Goal: Information Seeking & Learning: Learn about a topic

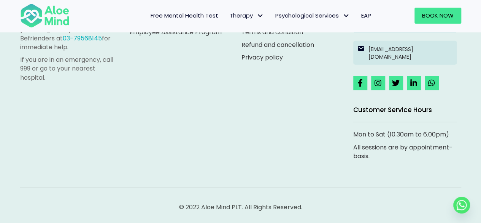
scroll to position [1026, 0]
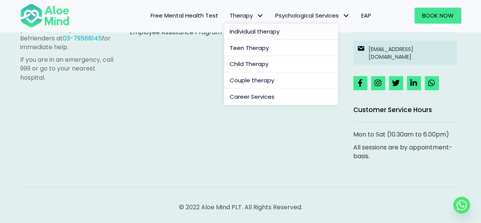
click at [257, 29] on span "Individual therapy" at bounding box center [255, 31] width 50 height 8
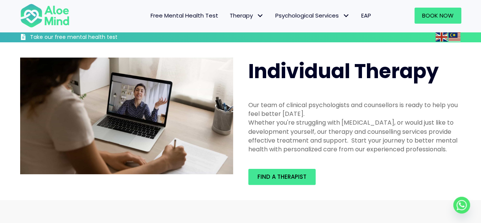
scroll to position [37, 0]
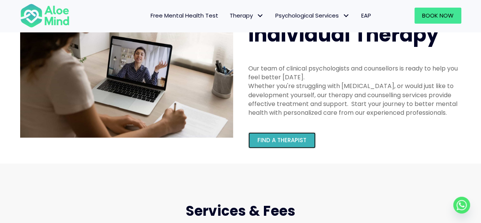
click at [266, 144] on link "Find a therapist" at bounding box center [281, 140] width 67 height 16
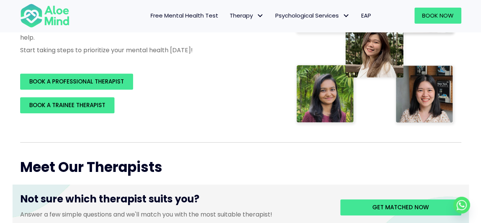
scroll to position [166, 0]
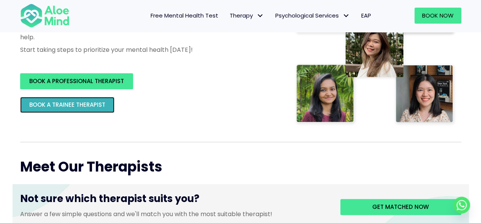
click at [100, 98] on link "BOOK A TRAINEE THERAPIST" at bounding box center [67, 105] width 94 height 16
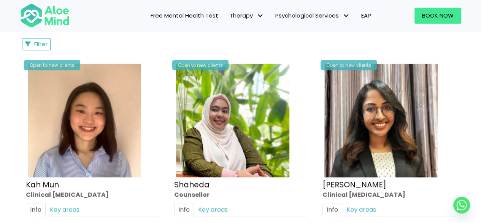
scroll to position [369, 0]
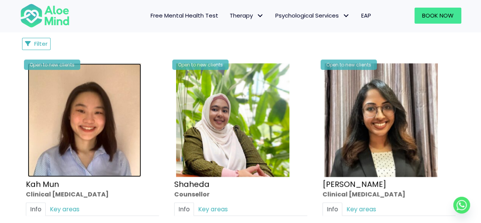
click at [89, 146] on img at bounding box center [84, 119] width 113 height 113
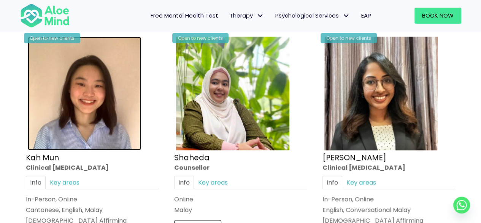
scroll to position [407, 0]
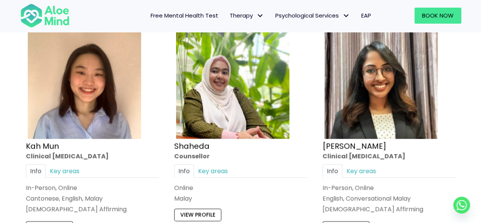
click at [62, 177] on div "Info Key areas In-Person, Online Cantonese, English, Malay LGBTQ Affirming I ca…" at bounding box center [92, 188] width 133 height 49
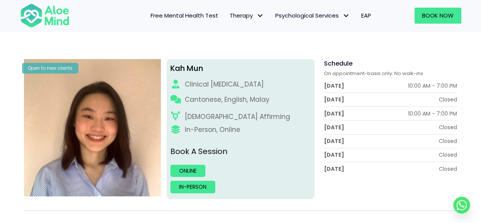
scroll to position [76, 0]
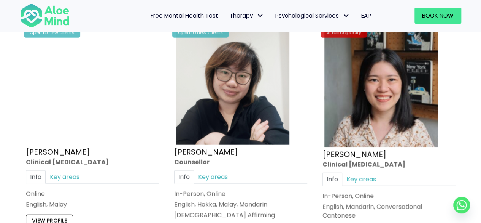
scroll to position [2385, 0]
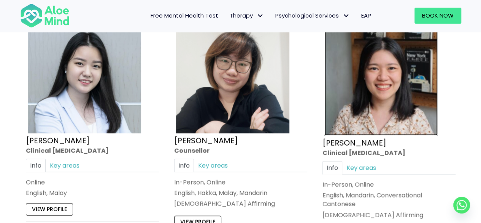
click at [351, 84] on img at bounding box center [380, 78] width 113 height 116
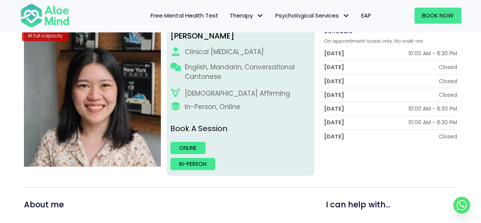
scroll to position [114, 0]
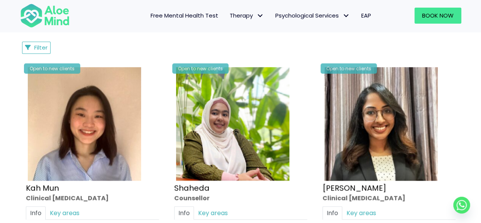
scroll to position [412, 0]
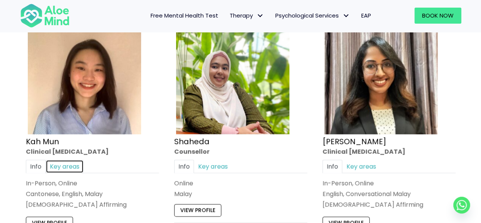
click at [62, 165] on link "Key areas" at bounding box center [65, 165] width 38 height 13
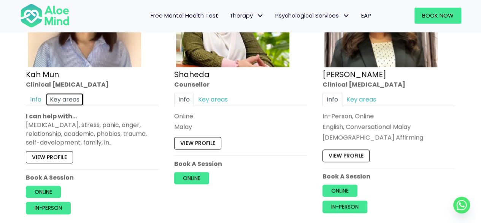
scroll to position [488, 0]
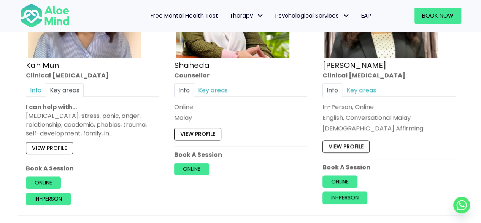
click at [89, 124] on div "Depression, anxiety, stress, panic, anger, relationship, academic, phobias, tra…" at bounding box center [92, 124] width 133 height 27
click at [65, 147] on link "View profile" at bounding box center [49, 147] width 47 height 12
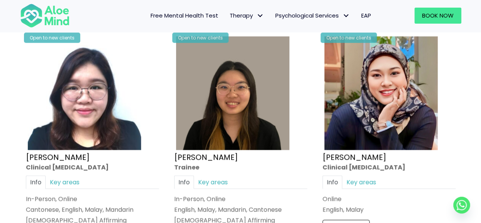
scroll to position [2203, 0]
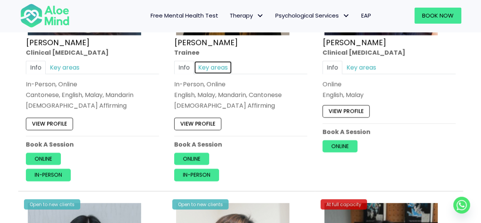
click at [204, 64] on link "Key areas" at bounding box center [213, 67] width 38 height 13
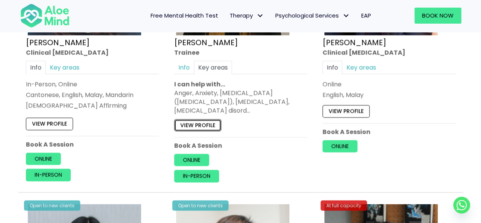
click at [213, 119] on link "View profile" at bounding box center [197, 125] width 47 height 12
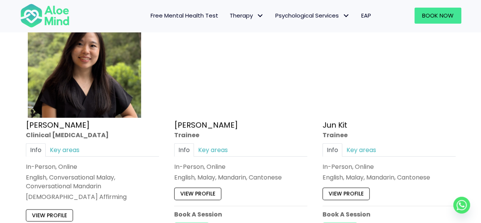
scroll to position [2698, 0]
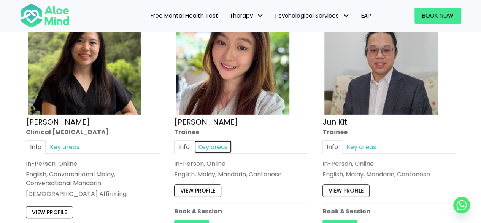
click at [213, 145] on link "Key areas" at bounding box center [213, 146] width 38 height 13
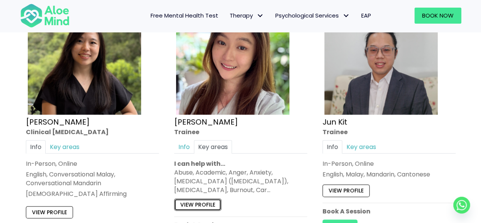
click at [203, 203] on link "View profile" at bounding box center [197, 204] width 47 height 12
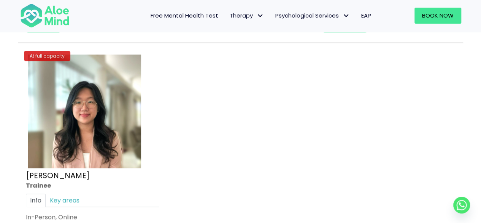
scroll to position [3268, 0]
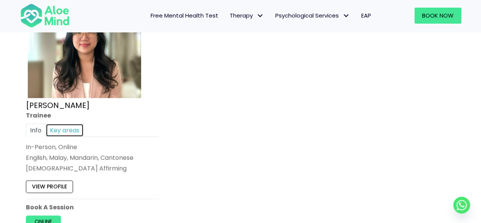
click at [68, 124] on link "Key areas" at bounding box center [65, 129] width 38 height 13
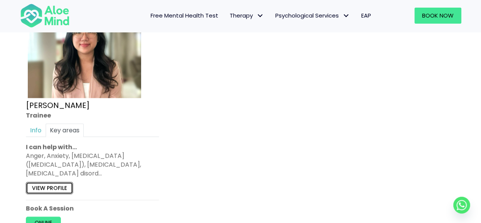
click at [51, 181] on link "View profile" at bounding box center [49, 187] width 47 height 12
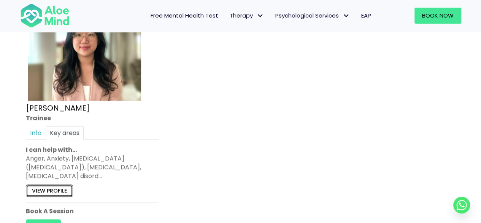
scroll to position [3040, 0]
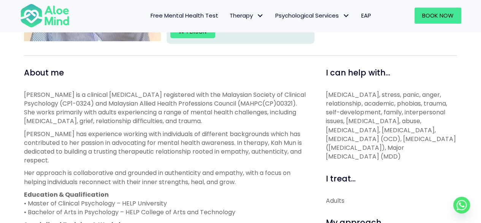
scroll to position [228, 0]
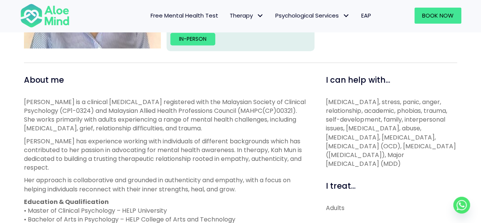
drag, startPoint x: 423, startPoint y: 141, endPoint x: 425, endPoint y: 153, distance: 12.4
click at [425, 153] on p "Depression, anxiety, stress, panic, anger, relationship, academic, phobias, tra…" at bounding box center [391, 132] width 131 height 71
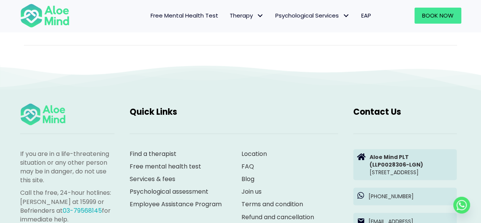
scroll to position [533, 0]
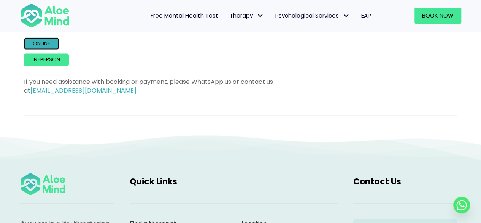
click at [54, 47] on link "Online" at bounding box center [41, 43] width 35 height 12
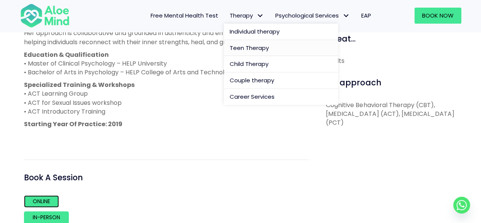
scroll to position [304, 0]
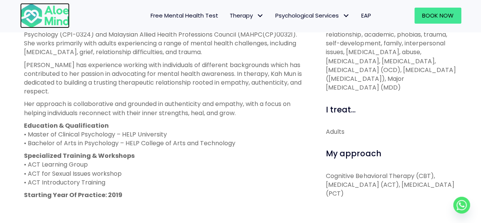
click at [66, 25] on img at bounding box center [44, 15] width 49 height 25
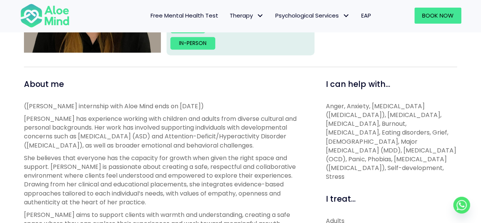
scroll to position [266, 0]
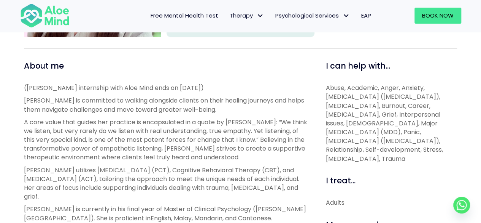
scroll to position [228, 0]
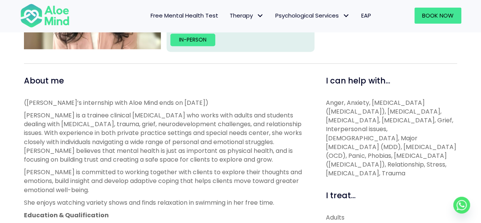
scroll to position [228, 0]
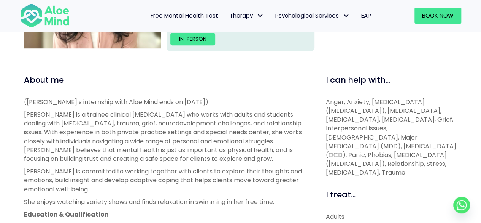
drag, startPoint x: 405, startPoint y: 113, endPoint x: 418, endPoint y: 169, distance: 57.9
click at [418, 169] on p "Anger, Anxiety, Attention Deficit Hyperactivity Disorder (ADHD), Bipolar disord…" at bounding box center [391, 137] width 131 height 80
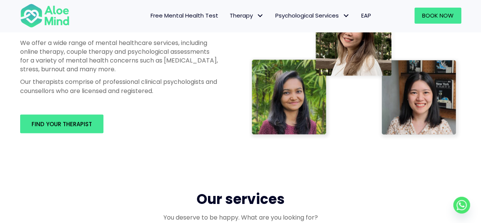
scroll to position [380, 0]
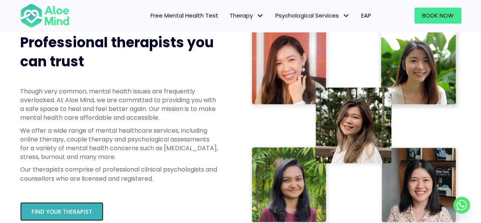
click at [40, 216] on link "Find your therapist" at bounding box center [61, 211] width 83 height 19
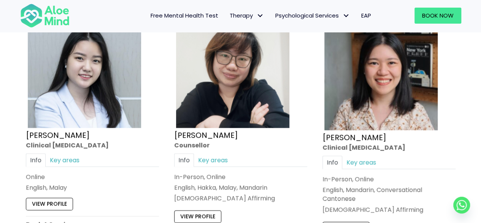
scroll to position [2386, 0]
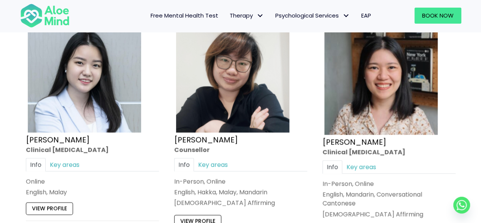
click at [407, 170] on div "Info Key areas In-Person, Online English, Mandarin, Conversational Cantonese LG…" at bounding box center [389, 189] width 133 height 58
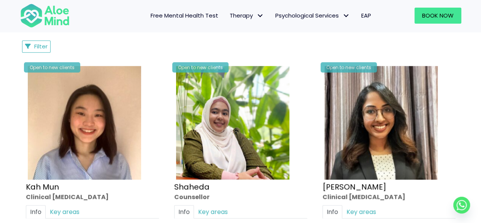
scroll to position [366, 0]
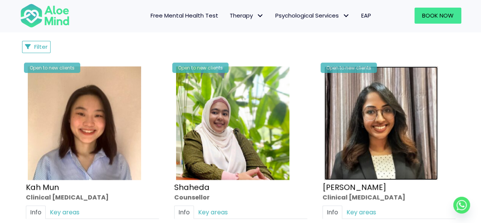
click at [420, 146] on img at bounding box center [380, 122] width 113 height 113
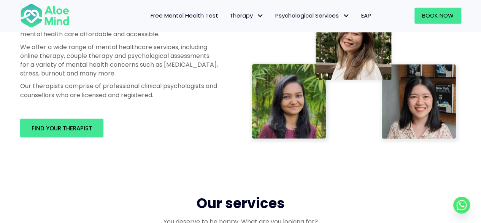
scroll to position [469, 0]
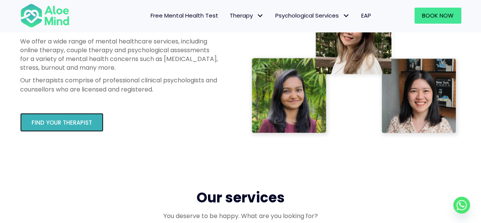
click at [65, 126] on span "Find your therapist" at bounding box center [62, 122] width 60 height 8
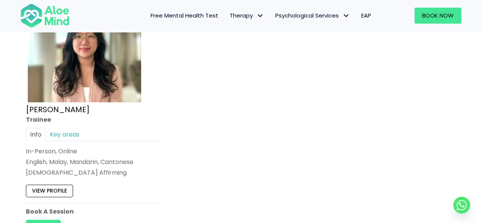
scroll to position [3282, 0]
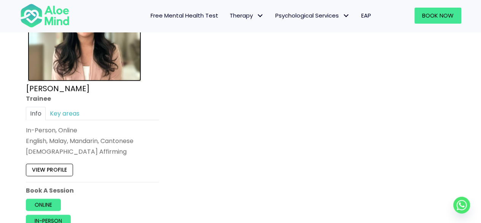
click at [77, 62] on img at bounding box center [84, 24] width 113 height 113
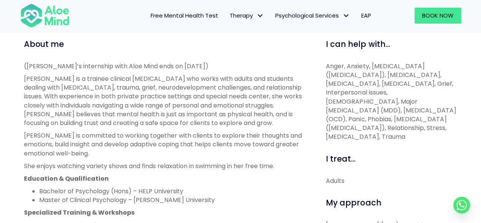
scroll to position [264, 0]
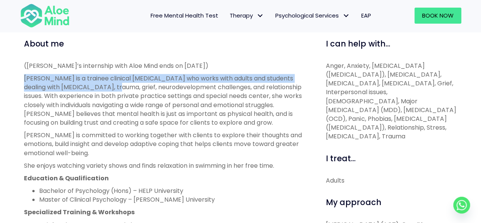
drag, startPoint x: 23, startPoint y: 77, endPoint x: 105, endPoint y: 84, distance: 82.4
click at [105, 84] on div "About me ([PERSON_NAME]’s internship with Aloe Mind ends on [DATE]) [PERSON_NAM…" at bounding box center [166, 202] width 296 height 329
click at [105, 84] on p "[PERSON_NAME] is a trainee clinical [MEDICAL_DATA] who works with adults and st…" at bounding box center [166, 100] width 285 height 53
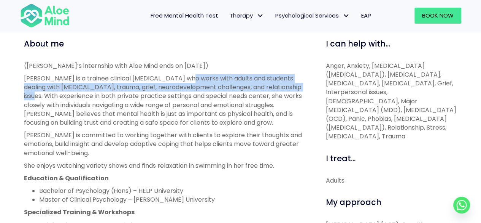
drag, startPoint x: 180, startPoint y: 80, endPoint x: 296, endPoint y: 88, distance: 115.6
click at [296, 88] on p "[PERSON_NAME] is a trainee clinical [MEDICAL_DATA] who works with adults and st…" at bounding box center [166, 100] width 285 height 53
copy p "with adults and students dealing with [MEDICAL_DATA], trauma, grief, neurodevel…"
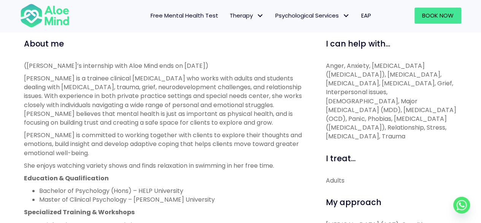
click at [172, 122] on p "[PERSON_NAME] is a trainee clinical [MEDICAL_DATA] who works with adults and st…" at bounding box center [166, 100] width 285 height 53
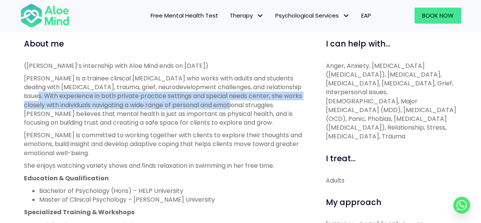
drag, startPoint x: 24, startPoint y: 96, endPoint x: 223, endPoint y: 106, distance: 198.8
click at [223, 106] on p "Zi Xuan is a trainee clinical psychologist who works with adults and students d…" at bounding box center [166, 100] width 285 height 53
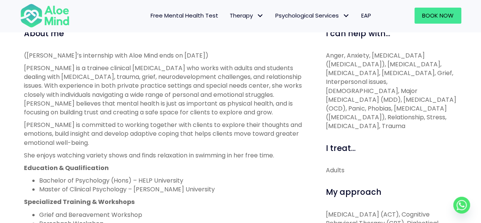
scroll to position [274, 0]
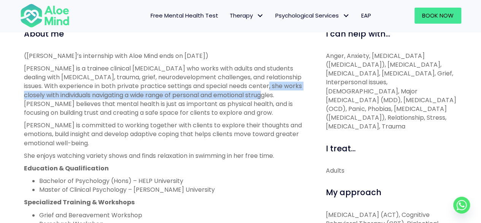
drag, startPoint x: 255, startPoint y: 87, endPoint x: 255, endPoint y: 95, distance: 7.6
click at [255, 95] on p "Zi Xuan is a trainee clinical psychologist who works with adults and students d…" at bounding box center [166, 90] width 285 height 53
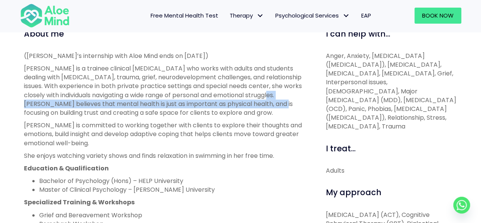
drag, startPoint x: 260, startPoint y: 94, endPoint x: 266, endPoint y: 108, distance: 15.3
click at [266, 108] on p "Zi Xuan is a trainee clinical psychologist who works with adults and students d…" at bounding box center [166, 90] width 285 height 53
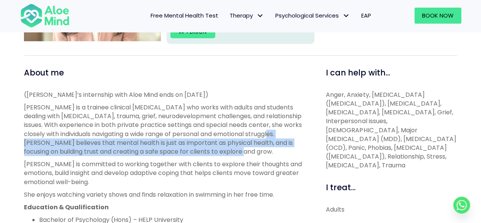
scroll to position [235, 0]
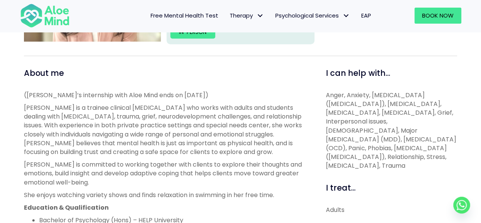
click at [237, 118] on p "Zi Xuan is a trainee clinical psychologist who works with adults and students d…" at bounding box center [166, 129] width 285 height 53
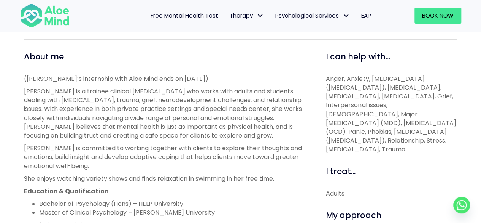
scroll to position [252, 0]
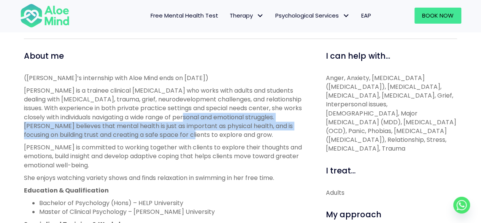
drag, startPoint x: 177, startPoint y: 118, endPoint x: 188, endPoint y: 131, distance: 17.3
click at [188, 131] on p "Zi Xuan is a trainee clinical psychologist who works with adults and students d…" at bounding box center [166, 112] width 285 height 53
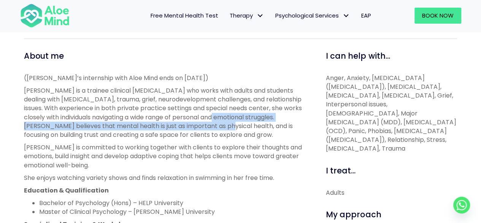
drag, startPoint x: 205, startPoint y: 114, endPoint x: 213, endPoint y: 125, distance: 12.9
click at [213, 125] on p "Zi Xuan is a trainee clinical psychologist who works with adults and students d…" at bounding box center [166, 112] width 285 height 53
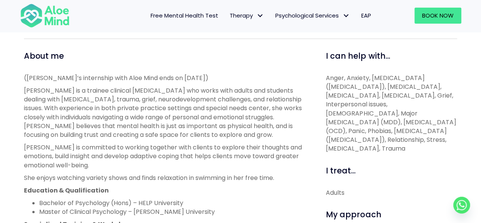
click at [212, 126] on p "Zi Xuan is a trainee clinical psychologist who works with adults and students d…" at bounding box center [166, 112] width 285 height 53
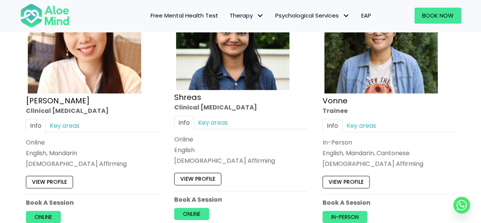
scroll to position [3006, 0]
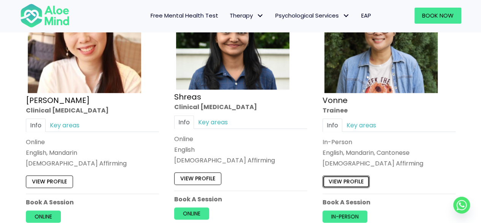
click at [350, 175] on link "View profile" at bounding box center [346, 181] width 47 height 12
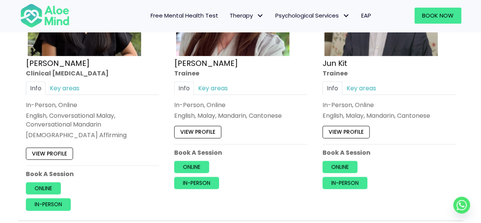
scroll to position [2724, 0]
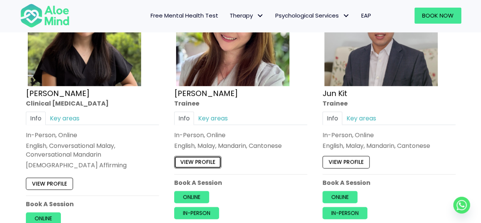
click at [205, 156] on link "View profile" at bounding box center [197, 162] width 47 height 12
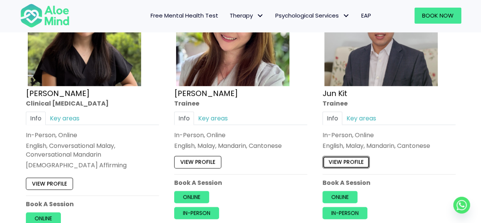
click at [345, 156] on link "View profile" at bounding box center [346, 162] width 47 height 12
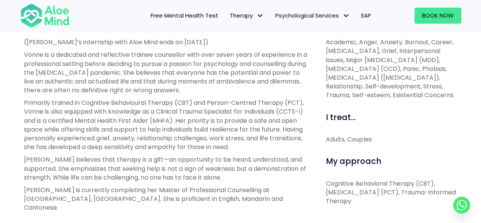
scroll to position [286, 0]
click at [246, 105] on p "Primarily trained in Cognitive Behavioural Therapy (CBT) and Person-Centred The…" at bounding box center [166, 124] width 285 height 53
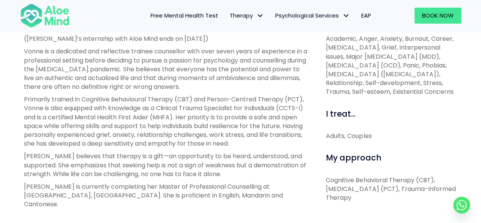
scroll to position [289, 0]
click at [182, 91] on div "(Vonne’s internship with Aloe Mind ends on 25 September 2025) Vonne is a dedica…" at bounding box center [166, 121] width 285 height 174
click at [189, 120] on p "Primarily trained in Cognitive Behavioural Therapy (CBT) and Person-Centred The…" at bounding box center [166, 120] width 285 height 53
click at [188, 119] on p "Primarily trained in Cognitive Behavioural Therapy (CBT) and Person-Centred The…" at bounding box center [166, 120] width 285 height 53
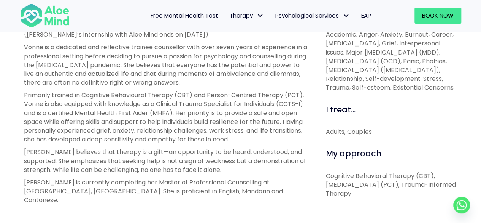
scroll to position [294, 0]
click at [188, 119] on p "Primarily trained in Cognitive Behavioural Therapy (CBT) and Person-Centred The…" at bounding box center [166, 116] width 285 height 53
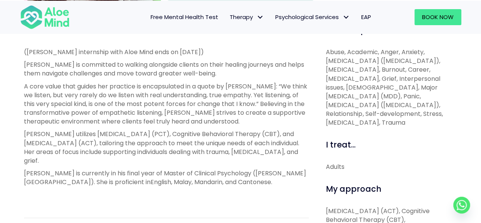
scroll to position [279, 0]
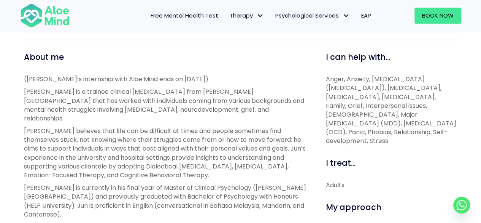
scroll to position [248, 0]
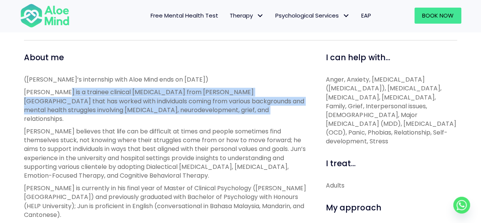
drag, startPoint x: 56, startPoint y: 92, endPoint x: 222, endPoint y: 111, distance: 166.6
click at [222, 111] on p "[PERSON_NAME] is a trainee clinical [MEDICAL_DATA] from [PERSON_NAME][GEOGRAPHI…" at bounding box center [166, 104] width 285 height 35
copy p "trainee clinical [MEDICAL_DATA] from [PERSON_NAME][GEOGRAPHIC_DATA] that has wo…"
click at [213, 91] on p "[PERSON_NAME] is a trainee clinical [MEDICAL_DATA] from [PERSON_NAME][GEOGRAPHI…" at bounding box center [166, 104] width 285 height 35
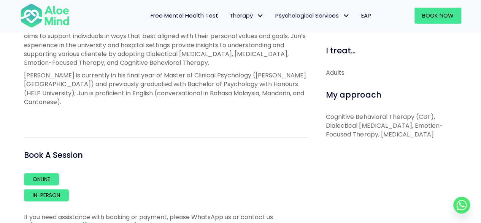
scroll to position [362, 0]
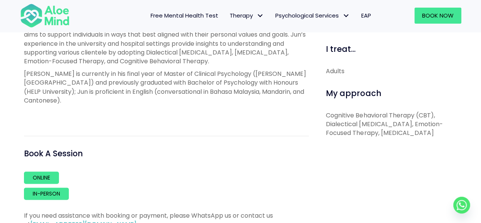
click at [180, 90] on div "([PERSON_NAME]’s internship with Aloe Mind ends on [DATE]) [PERSON_NAME] is a t…" at bounding box center [166, 39] width 285 height 156
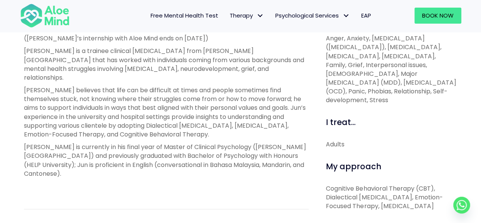
scroll to position [286, 0]
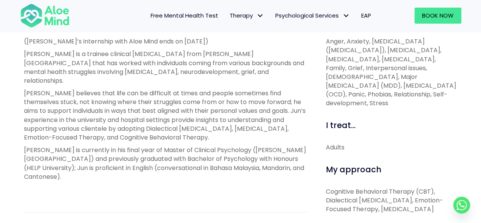
click at [188, 150] on p "[PERSON_NAME] is currently in his final year of Master of Clinical Psychology (…" at bounding box center [166, 162] width 285 height 35
click at [188, 149] on p "[PERSON_NAME] is currently in his final year of Master of Clinical Psychology (…" at bounding box center [166, 162] width 285 height 35
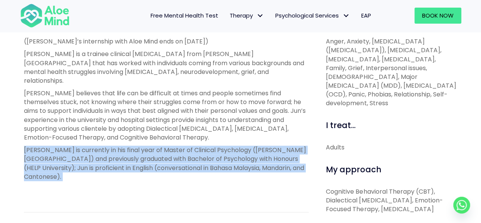
click at [188, 149] on p "[PERSON_NAME] is currently in his final year of Master of Clinical Psychology (…" at bounding box center [166, 162] width 285 height 35
